Goal: Go to known website: Access a specific website the user already knows

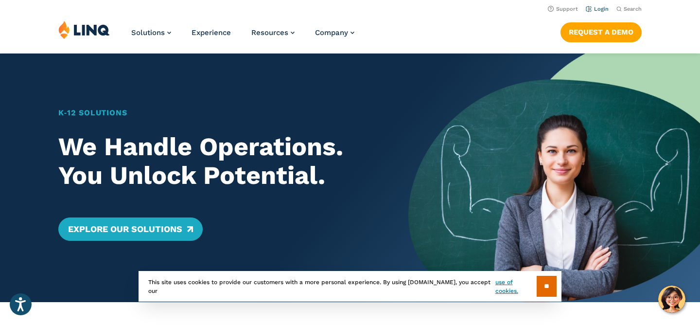
click at [602, 6] on link "Login" at bounding box center [596, 9] width 23 height 6
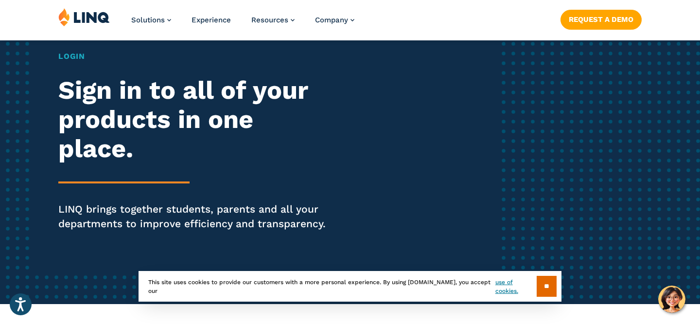
scroll to position [107, 0]
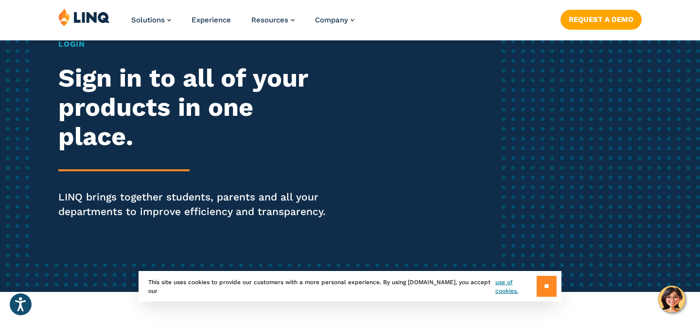
click at [545, 291] on input "**" at bounding box center [546, 285] width 20 height 21
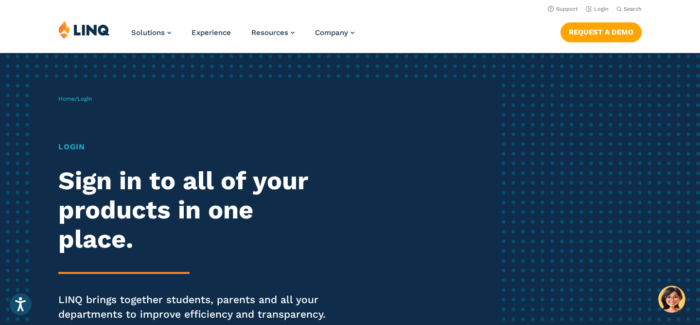
scroll to position [0, 0]
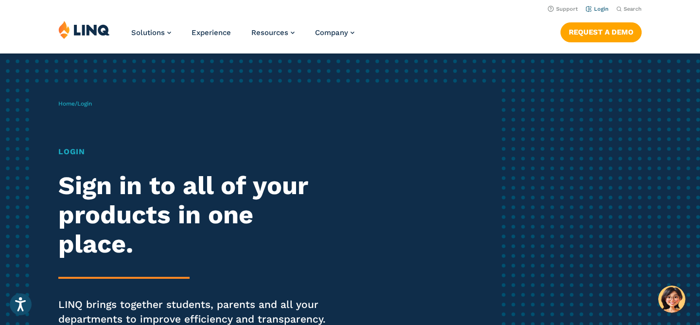
click at [602, 7] on link "Login" at bounding box center [596, 9] width 23 height 6
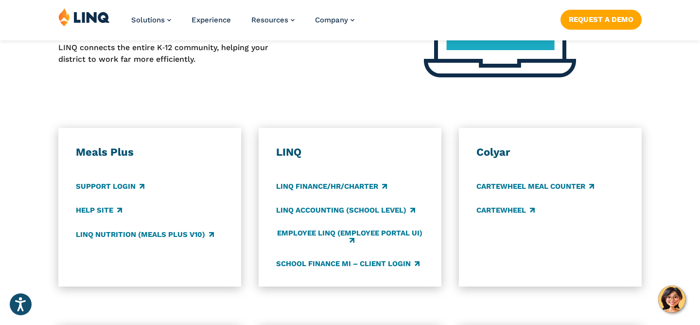
scroll to position [488, 0]
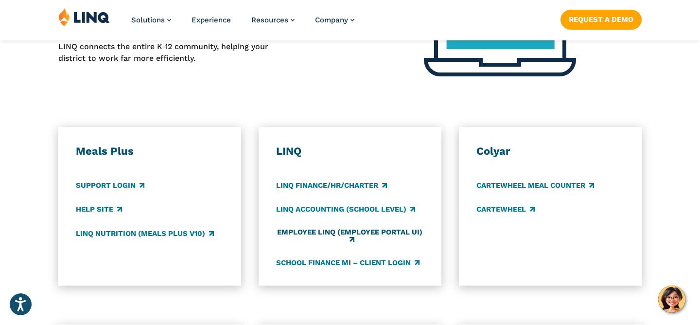
click at [320, 235] on link "Employee LINQ (Employee Portal UI)" at bounding box center [350, 236] width 148 height 16
